Goal: Task Accomplishment & Management: Use online tool/utility

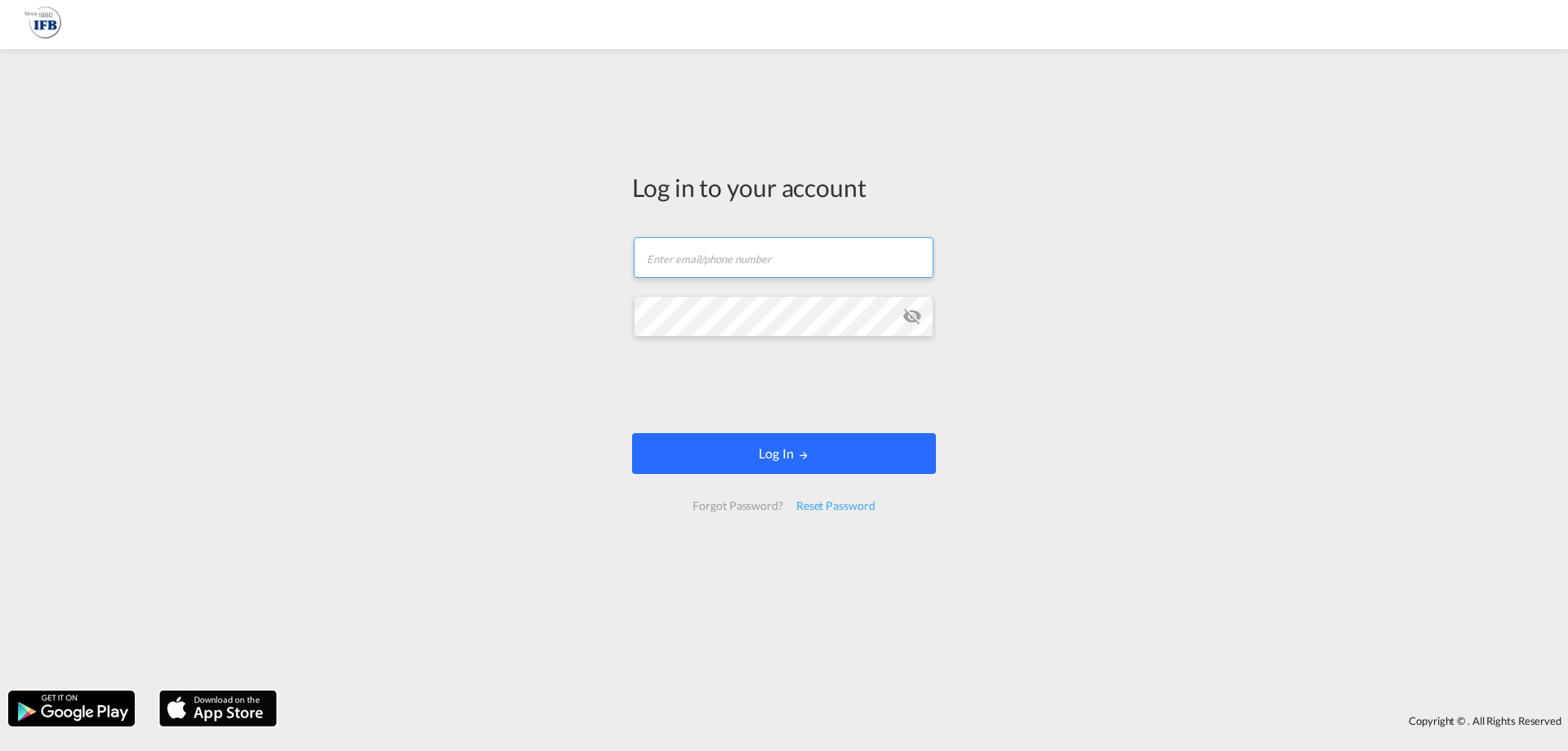
type input "[PERSON_NAME][EMAIL_ADDRESS][DOMAIN_NAME]"
click at [741, 448] on button "Log In" at bounding box center [784, 453] width 304 height 40
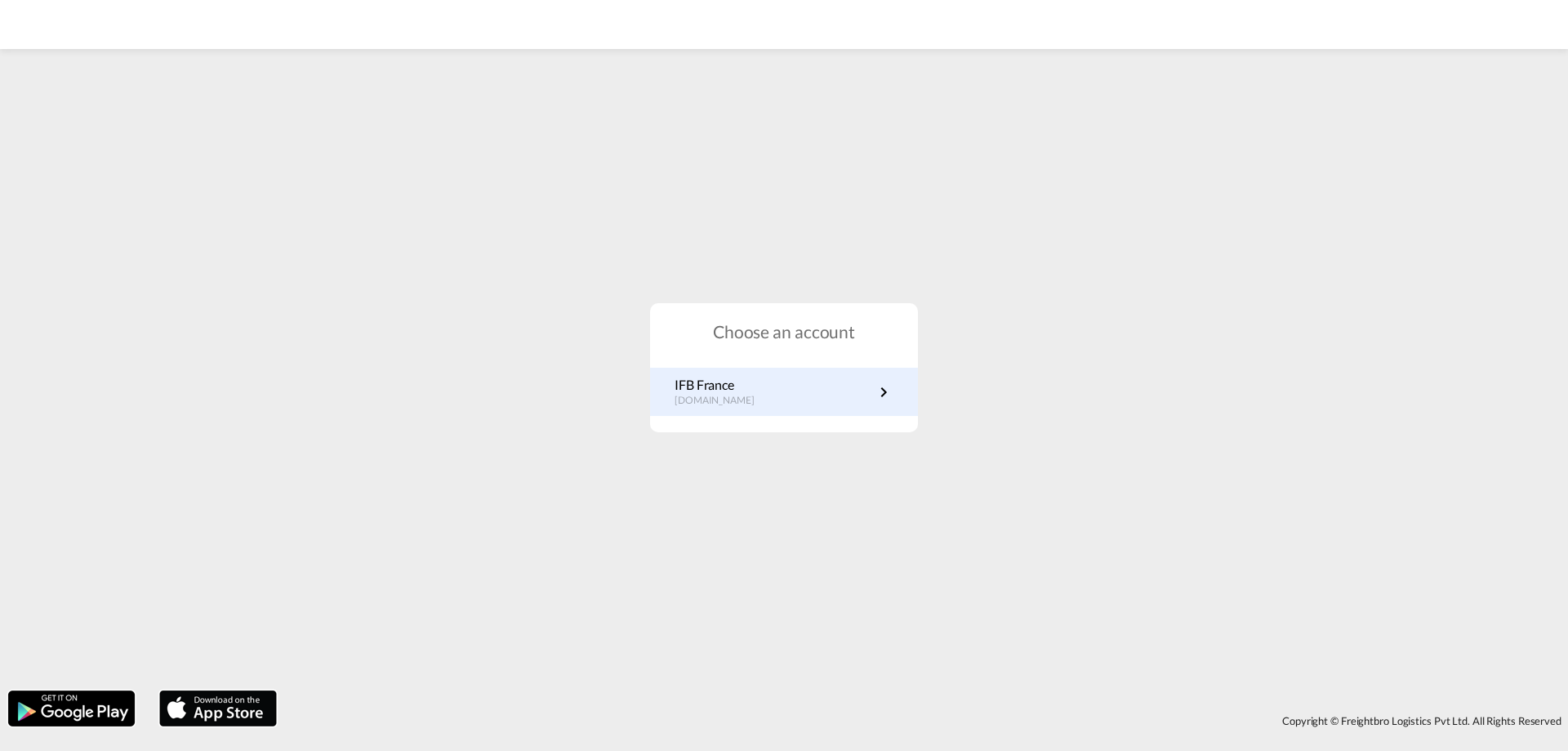
click at [777, 416] on div "IFB France [DOMAIN_NAME]" at bounding box center [784, 392] width 268 height 49
click at [749, 396] on p "[DOMAIN_NAME]" at bounding box center [722, 400] width 96 height 13
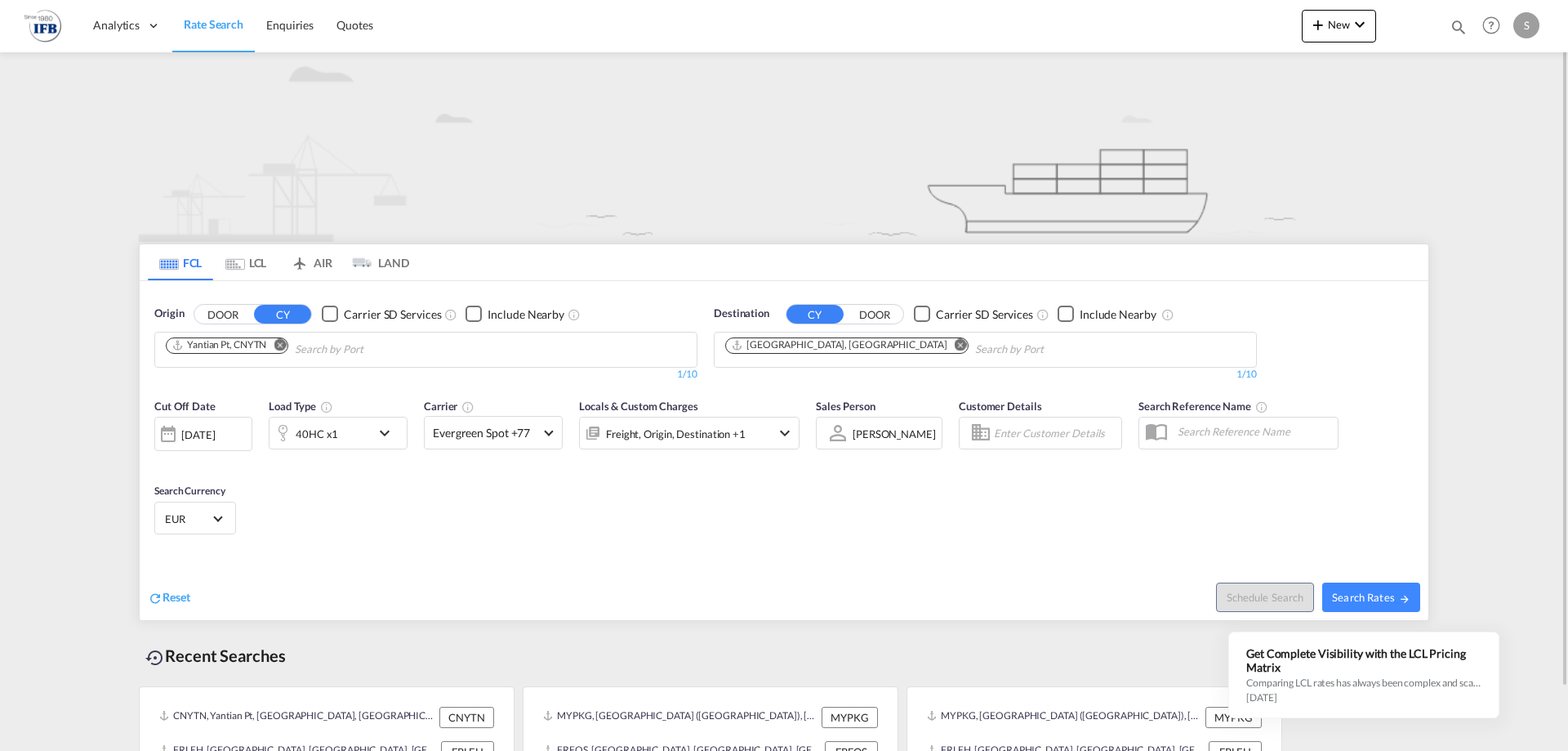
click at [286, 345] on md-icon "Remove" at bounding box center [280, 345] width 13 height 13
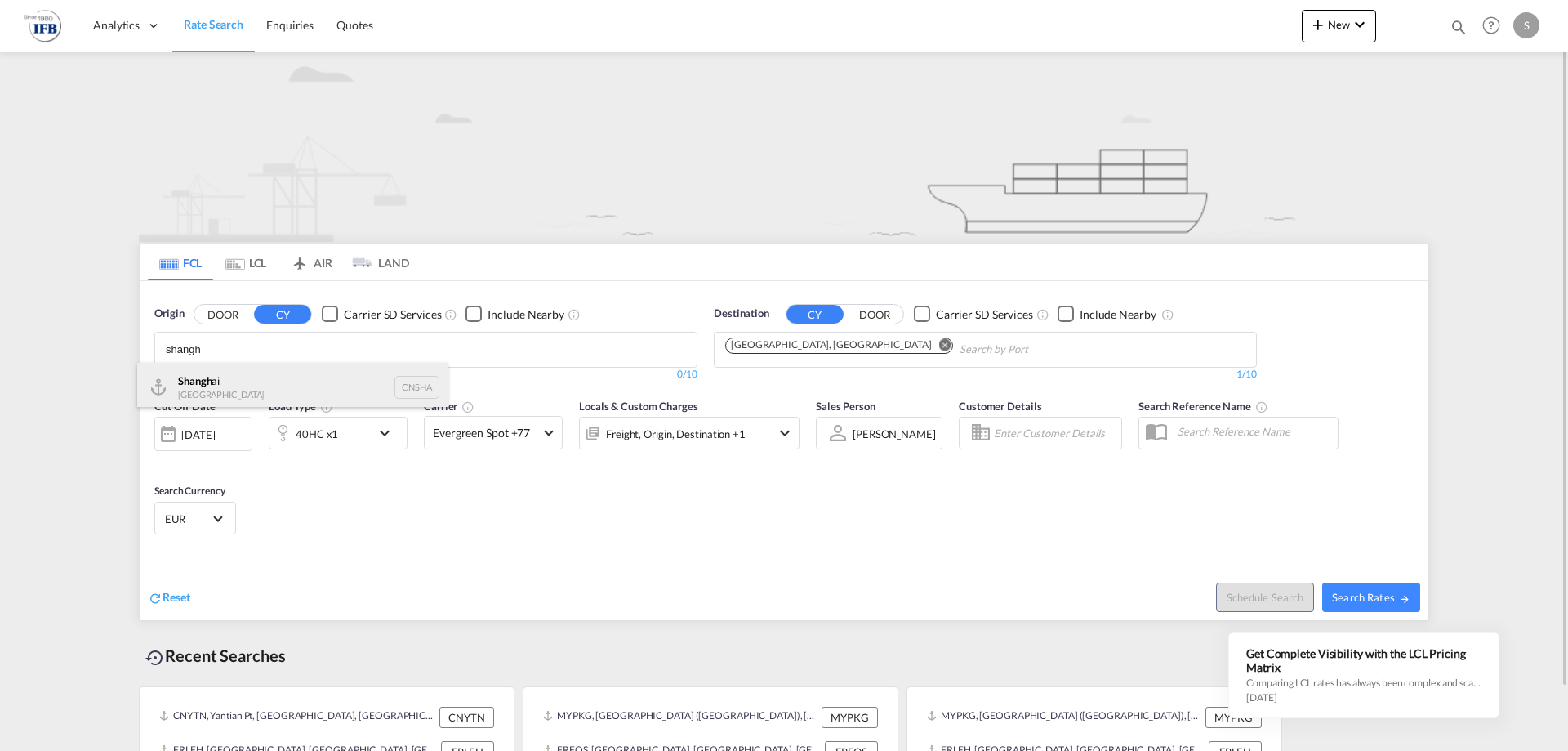
type input "shangh"
click at [252, 374] on div "Shangh ai China CNSHA" at bounding box center [293, 387] width 311 height 49
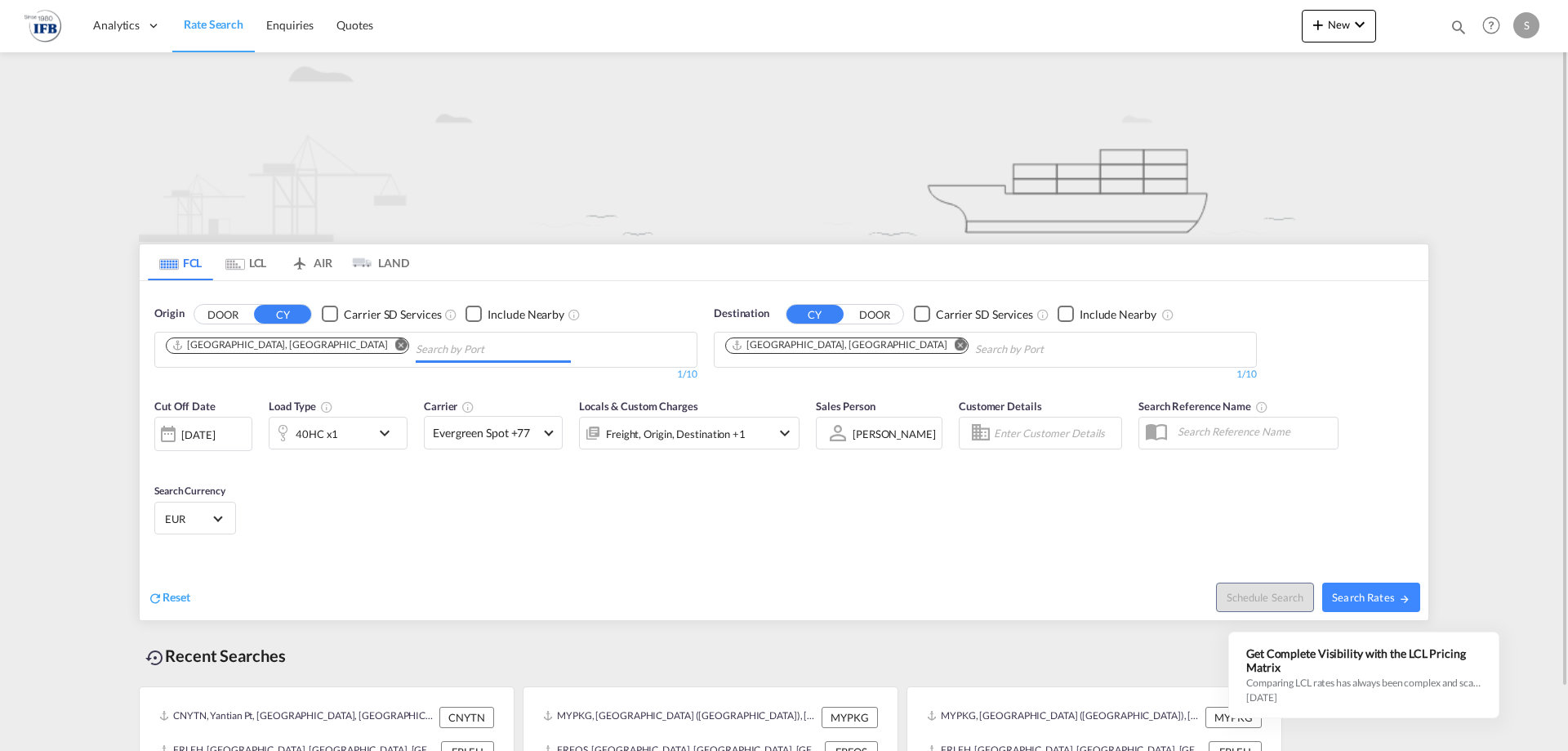
click at [306, 434] on div "40HC x1" at bounding box center [316, 433] width 42 height 22
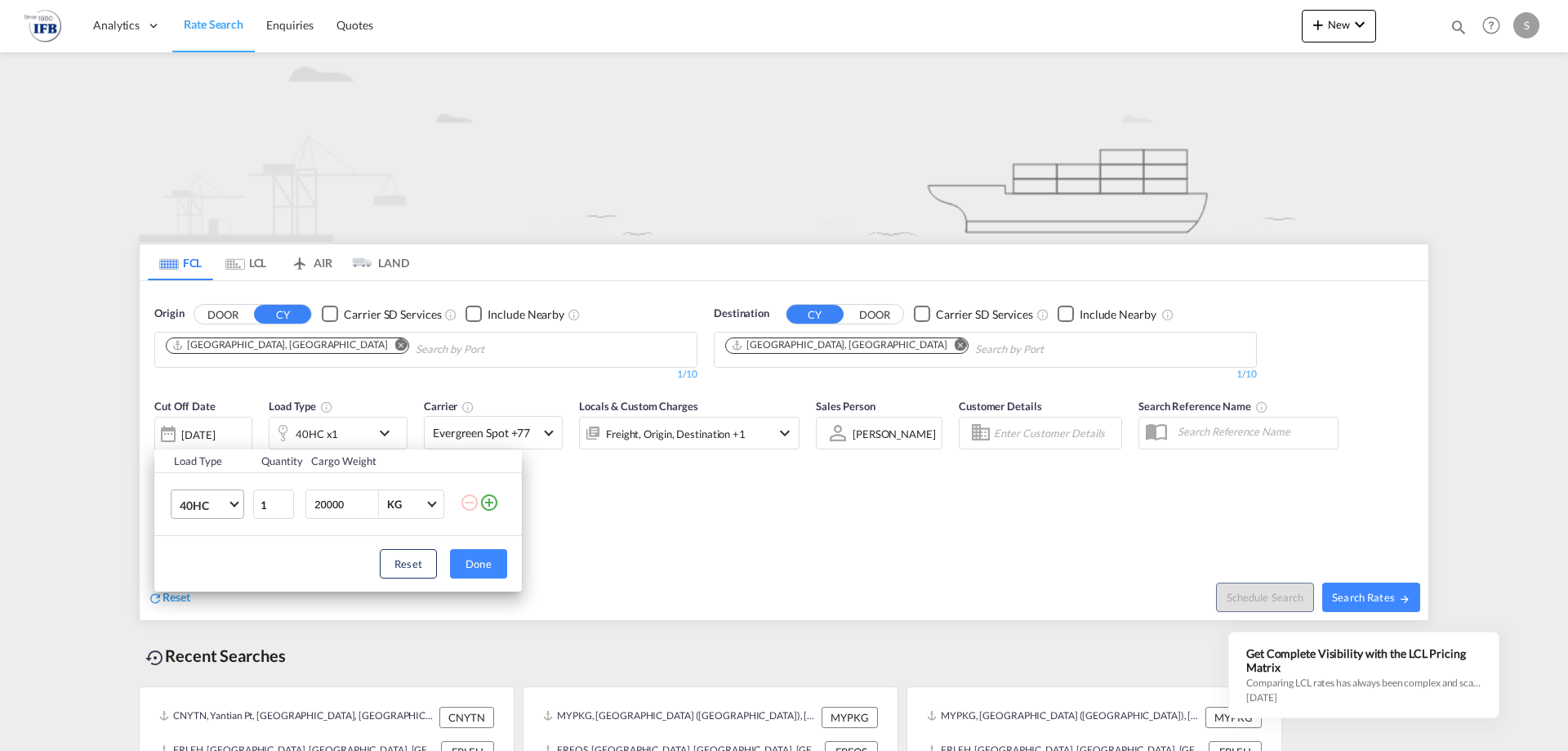
click at [212, 506] on span "40HC" at bounding box center [203, 506] width 48 height 16
click at [218, 412] on md-option "20GP" at bounding box center [223, 427] width 111 height 40
click at [458, 564] on button "Done" at bounding box center [479, 563] width 57 height 30
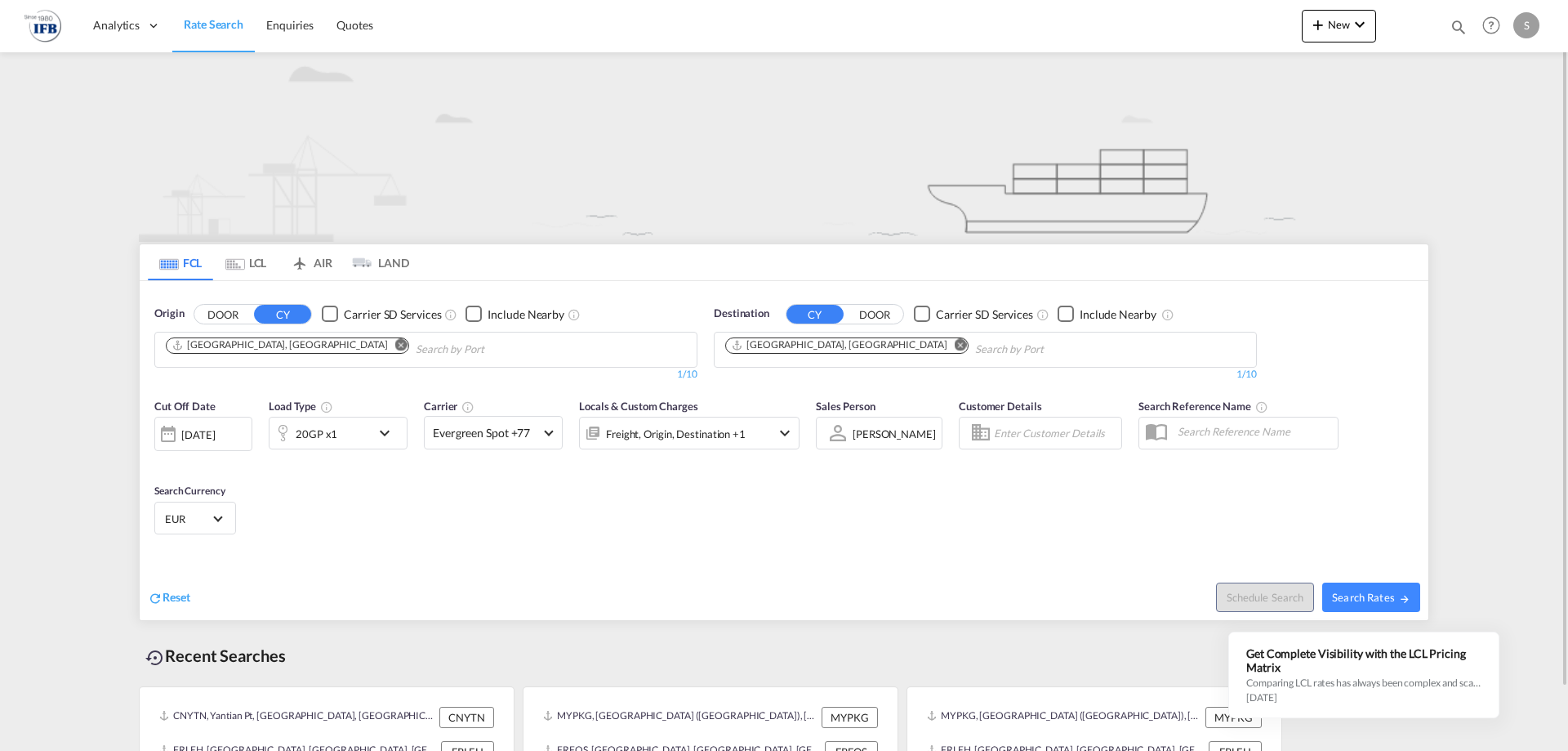
click at [215, 431] on div "10 Sep 2025" at bounding box center [198, 435] width 33 height 14
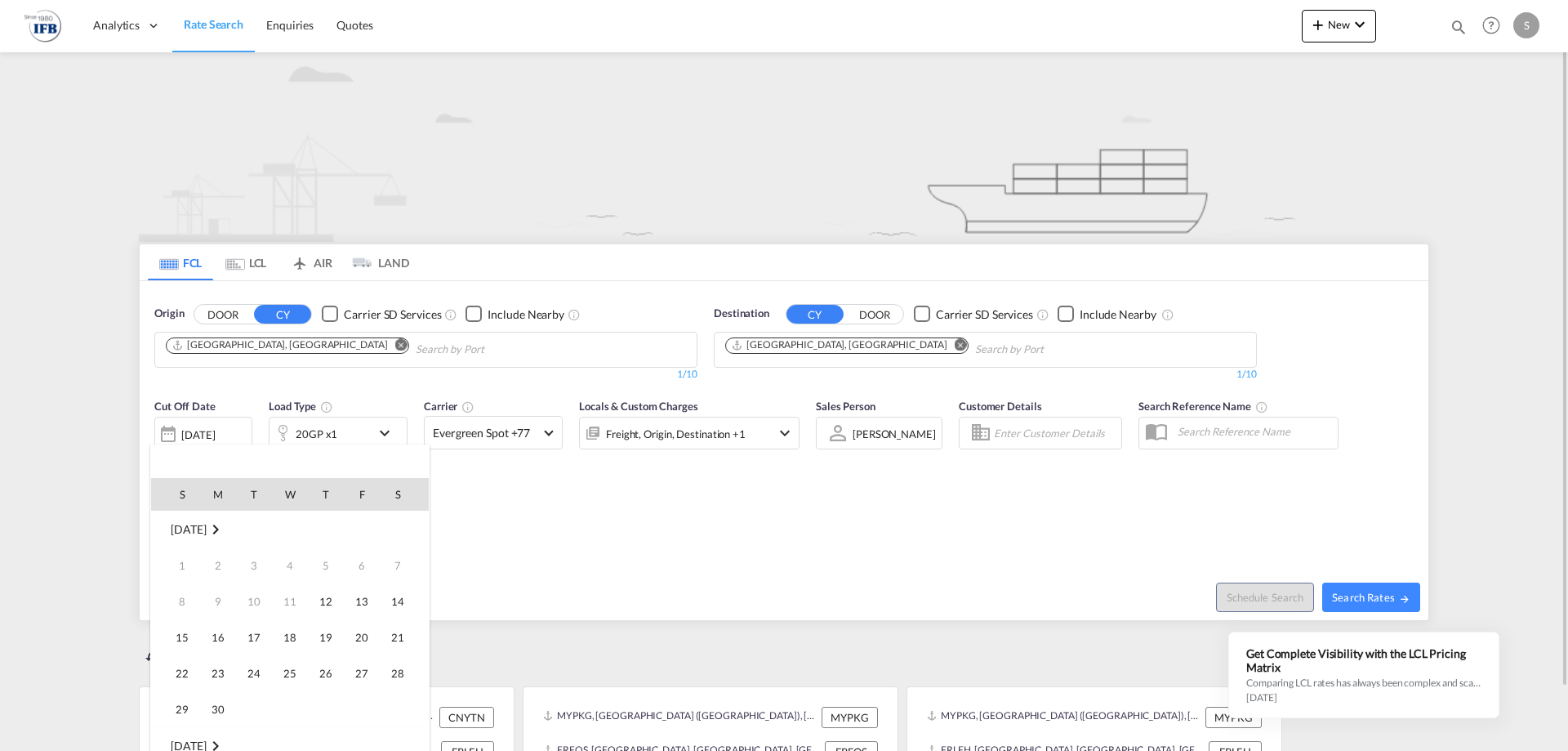
scroll to position [649, 0]
click at [394, 641] on span "20" at bounding box center [398, 637] width 32 height 32
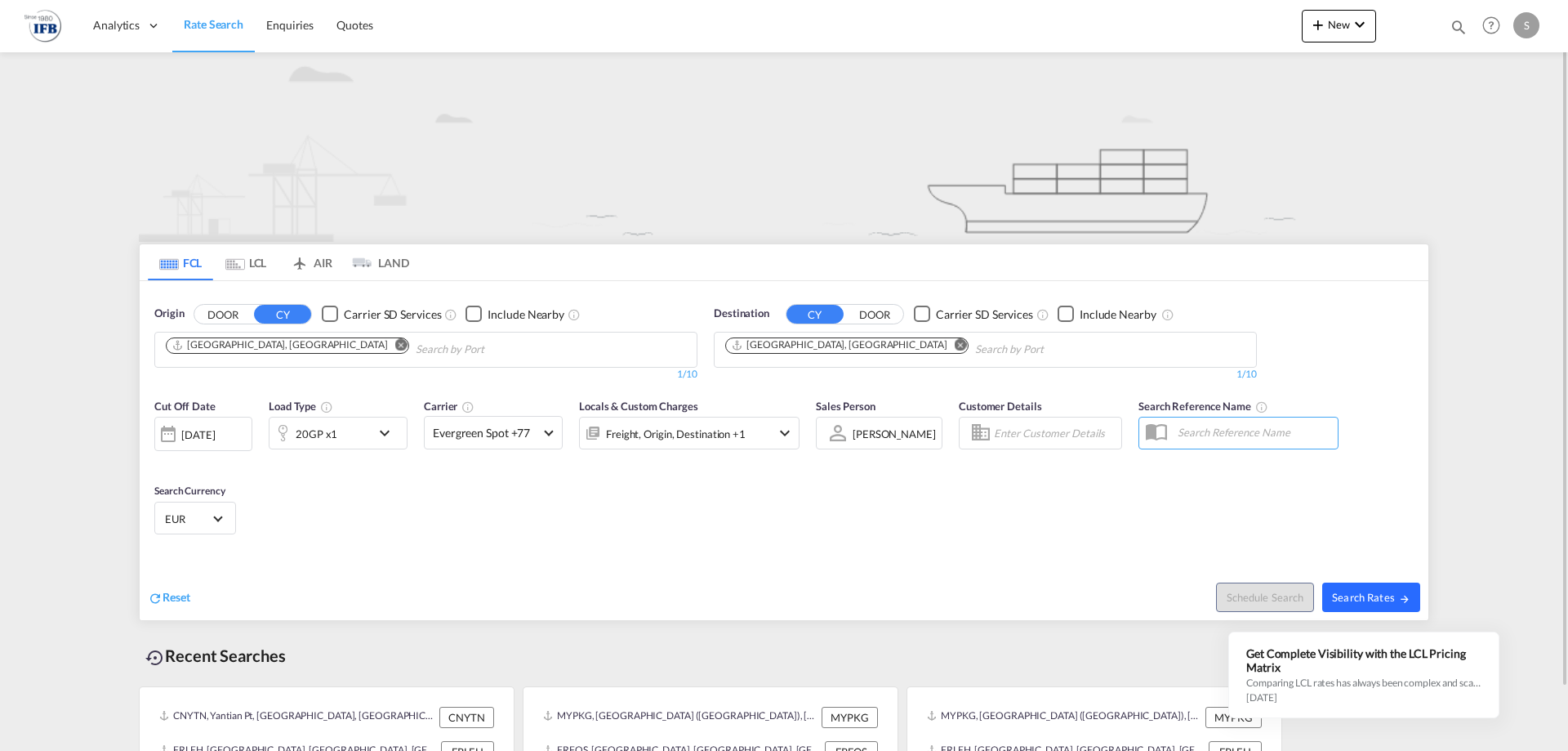
click at [1404, 596] on md-icon "icon-arrow-right" at bounding box center [1405, 598] width 12 height 12
type input "CNSHA to FRLEH / 20 Sep 2025"
